Goal: Task Accomplishment & Management: Manage account settings

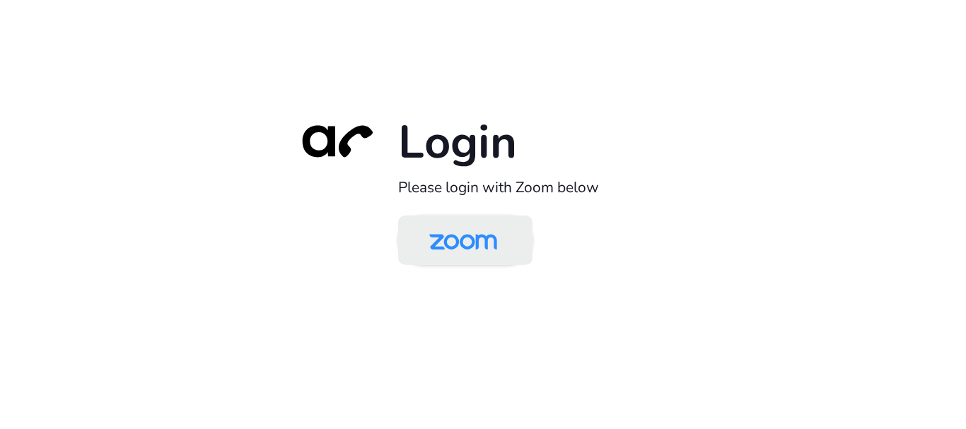
click at [455, 234] on img at bounding box center [463, 241] width 98 height 46
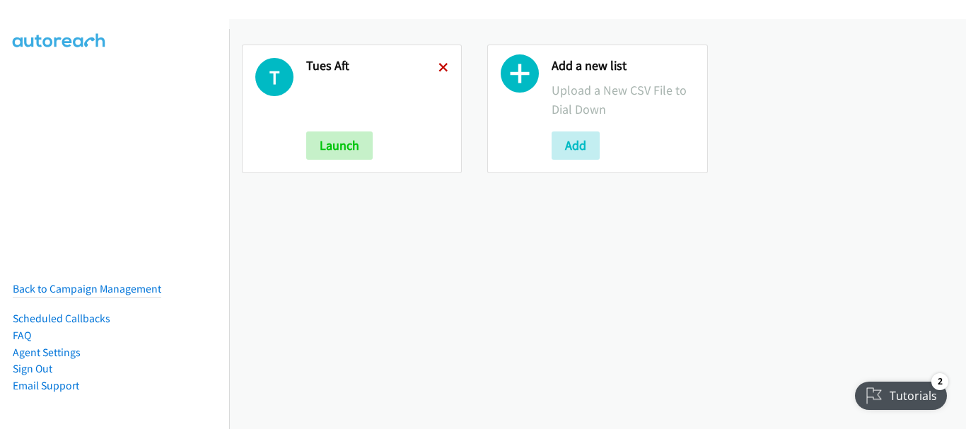
click at [438, 65] on icon at bounding box center [443, 69] width 10 height 10
